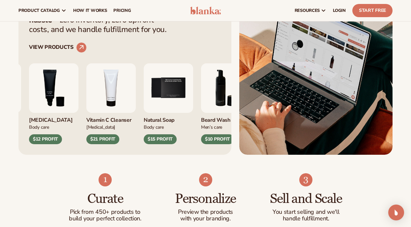
scroll to position [249, 0]
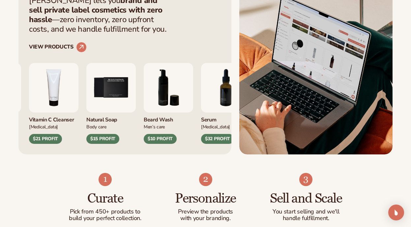
click at [136, 102] on img "5 / 9" at bounding box center [110, 87] width 49 height 49
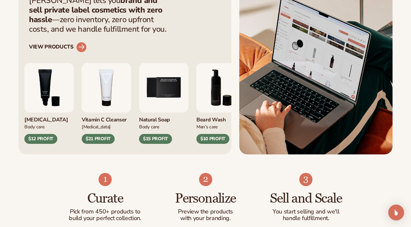
click at [78, 46] on circle at bounding box center [81, 47] width 14 height 14
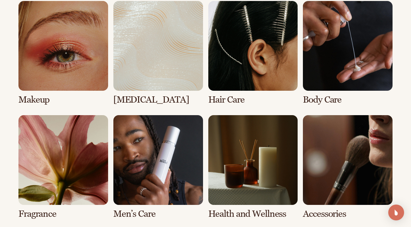
scroll to position [527, 0]
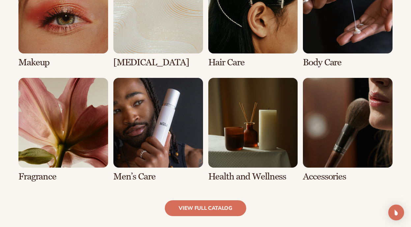
click at [71, 105] on link "5 / 8" at bounding box center [63, 130] width 90 height 104
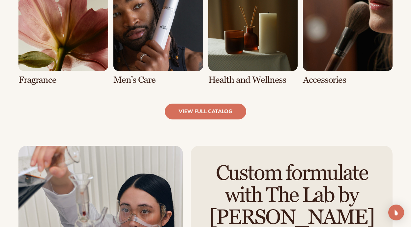
scroll to position [633, 0]
